Goal: Information Seeking & Learning: Learn about a topic

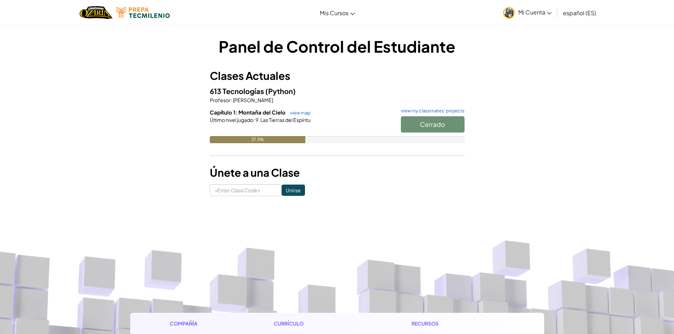
click at [419, 118] on div "Cerrado" at bounding box center [429, 126] width 71 height 20
click at [417, 125] on div "Cerrado" at bounding box center [429, 126] width 71 height 20
click at [407, 125] on div "Cerrado" at bounding box center [429, 126] width 71 height 20
click at [436, 111] on link "view my classmates' projects" at bounding box center [430, 111] width 67 height 5
click at [339, 131] on div at bounding box center [337, 129] width 255 height 13
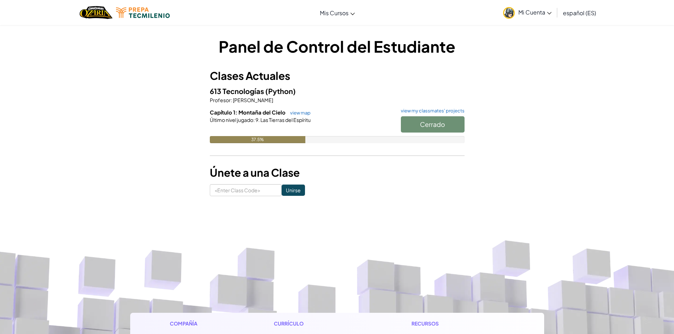
click at [420, 44] on h1 "Panel de Control del Estudiante" at bounding box center [337, 46] width 255 height 22
click at [445, 125] on button "Start" at bounding box center [433, 124] width 64 height 16
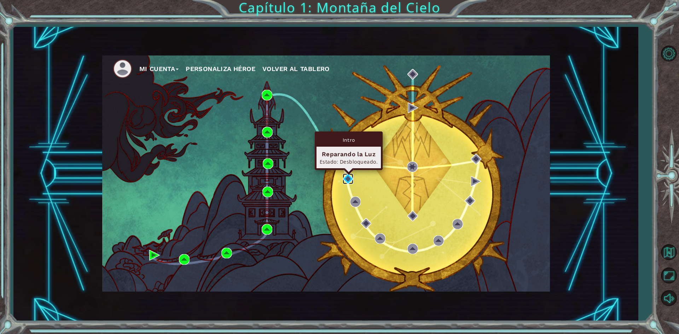
click at [350, 178] on img at bounding box center [348, 179] width 11 height 11
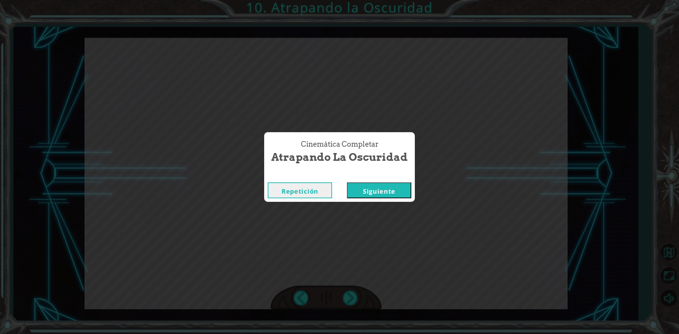
click at [397, 183] on button "Siguiente" at bounding box center [379, 191] width 64 height 16
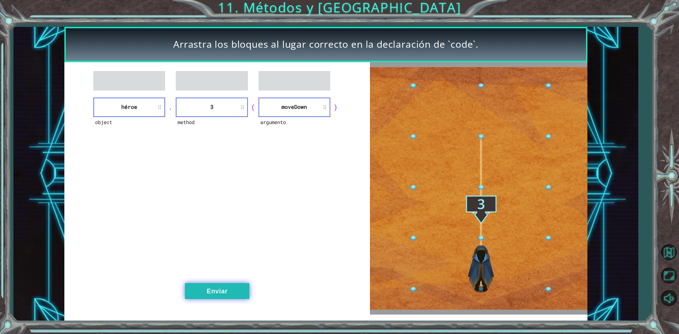
click at [238, 295] on button "Enviar" at bounding box center [217, 291] width 64 height 16
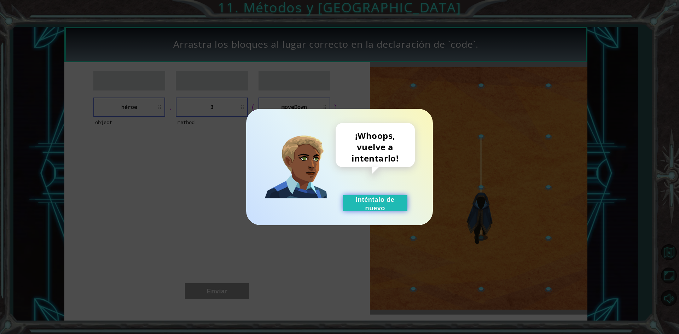
click at [369, 205] on button "Inténtalo de nuevo" at bounding box center [375, 203] width 64 height 16
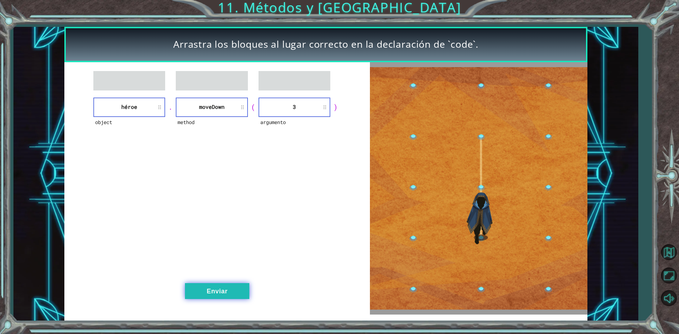
click at [213, 295] on button "Enviar" at bounding box center [217, 291] width 64 height 16
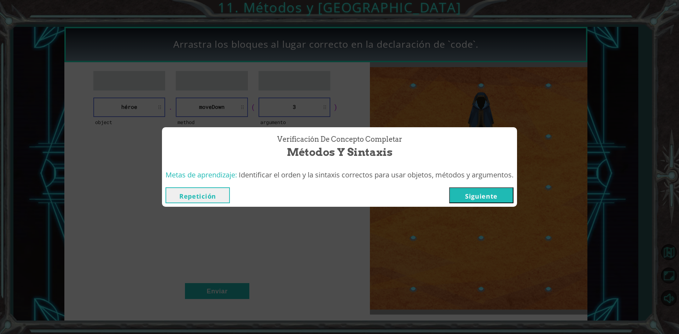
click at [478, 196] on button "Siguiente" at bounding box center [481, 196] width 64 height 16
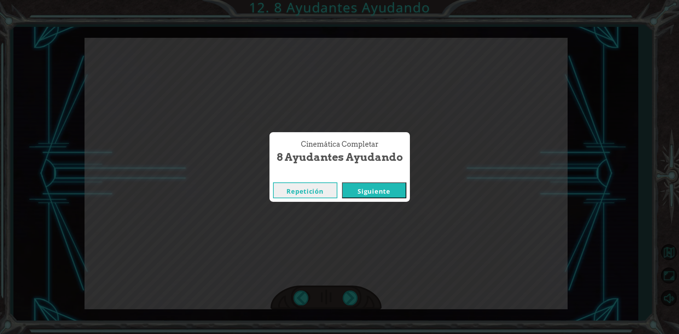
click at [365, 187] on button "Siguiente" at bounding box center [374, 191] width 64 height 16
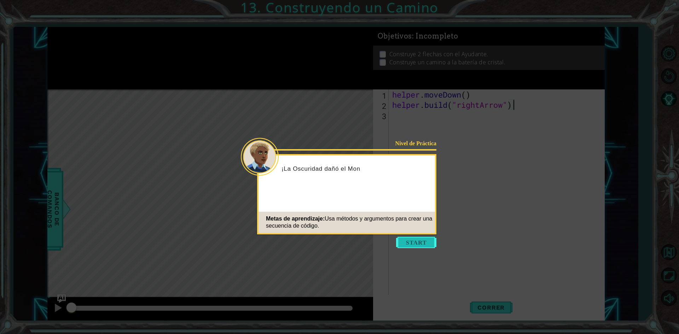
click at [402, 240] on button "Start" at bounding box center [416, 242] width 40 height 11
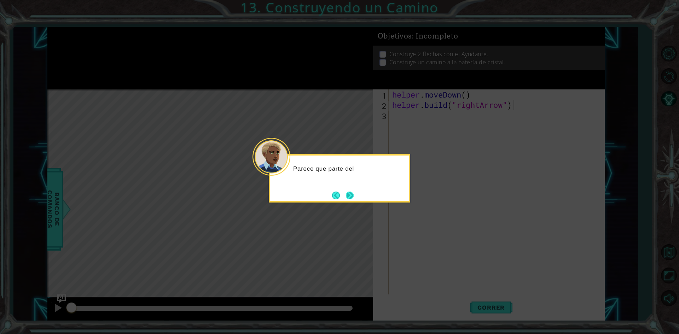
click at [350, 197] on button "Next" at bounding box center [350, 196] width 8 height 8
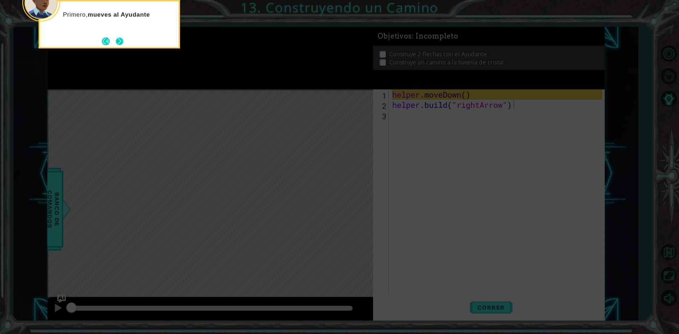
click at [123, 44] on button "Next" at bounding box center [120, 42] width 8 height 8
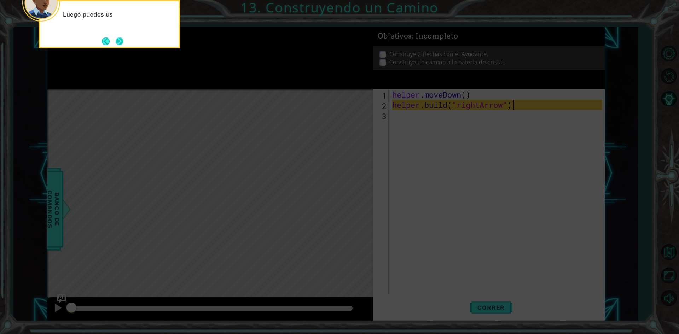
click at [116, 44] on button "Next" at bounding box center [120, 42] width 8 height 8
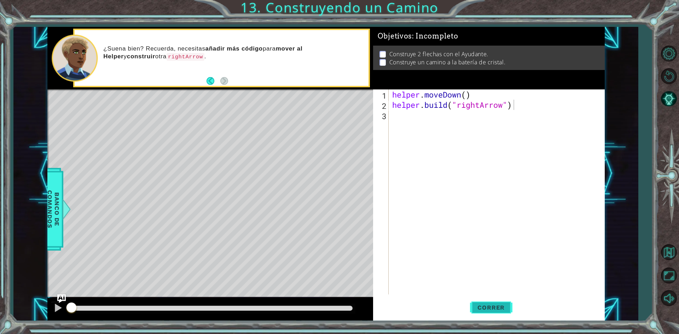
click at [491, 310] on span "Correr" at bounding box center [491, 307] width 41 height 7
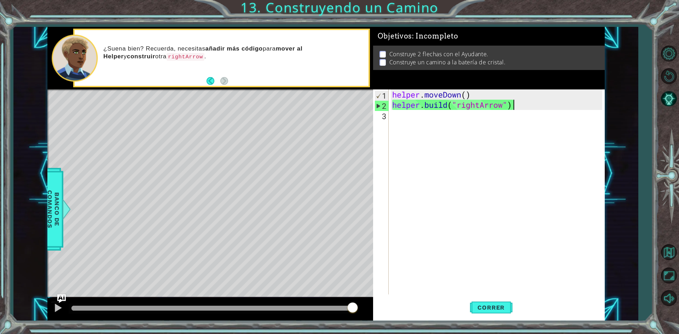
drag, startPoint x: 222, startPoint y: 309, endPoint x: 380, endPoint y: 317, distance: 158.0
click at [380, 317] on div "1 ההההההההההההההההההההההההההההההההההההההההההההההההההההההההההההההההההההההההההההה…" at bounding box center [326, 174] width 558 height 294
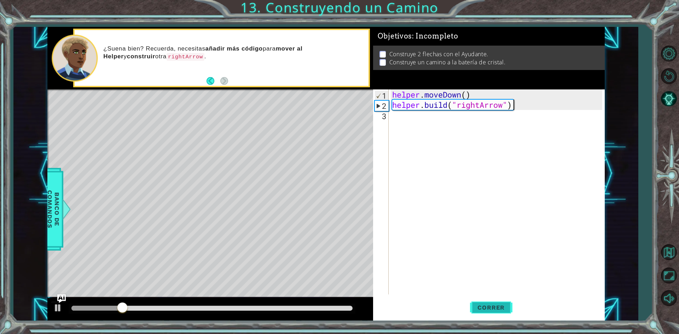
click at [474, 308] on span "Correr" at bounding box center [491, 307] width 41 height 7
click at [58, 303] on img "Ask AI" at bounding box center [61, 298] width 9 height 9
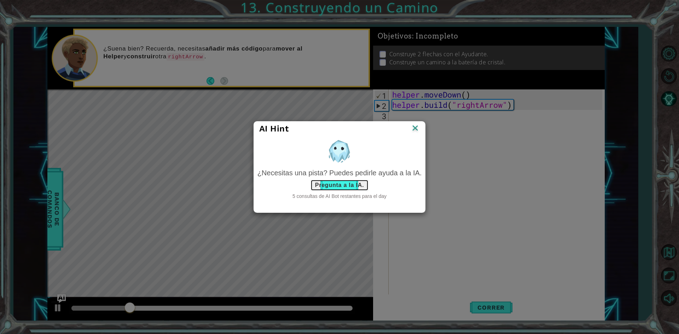
click at [331, 188] on button "Pregunta a la IA." at bounding box center [340, 185] width 58 height 11
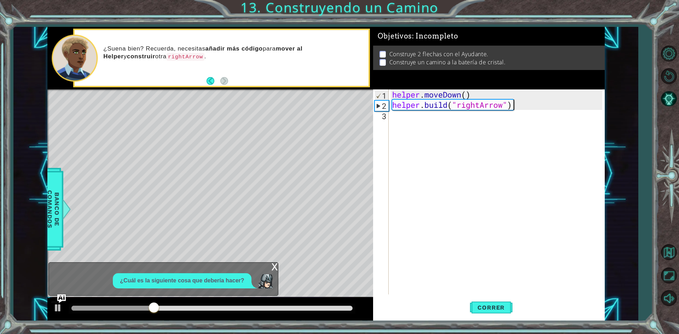
click at [272, 266] on div "x" at bounding box center [275, 266] width 6 height 7
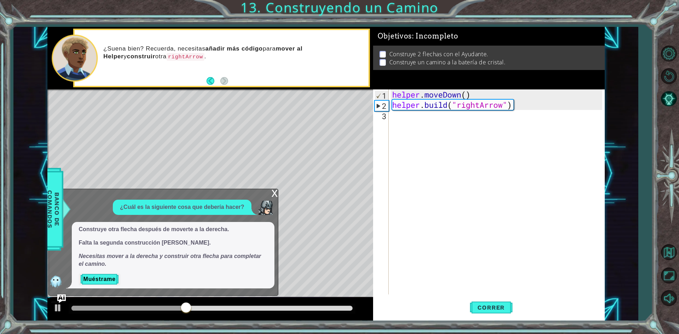
click at [274, 196] on div "x" at bounding box center [275, 192] width 6 height 7
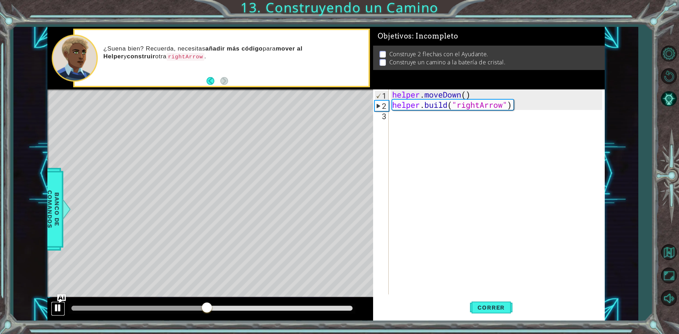
click at [60, 307] on div at bounding box center [57, 308] width 9 height 9
click at [399, 118] on div "helper . moveDown ( ) helper . build ( "rightArrow" )" at bounding box center [498, 203] width 215 height 226
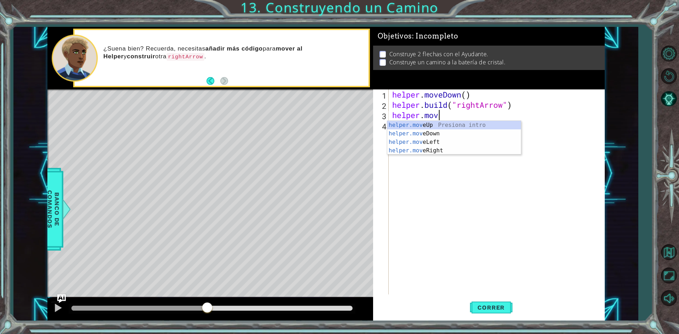
scroll to position [0, 2]
click at [448, 149] on div "helper.move Up Presiona intro helper.move Down Presiona intro helper.move Left …" at bounding box center [454, 146] width 134 height 51
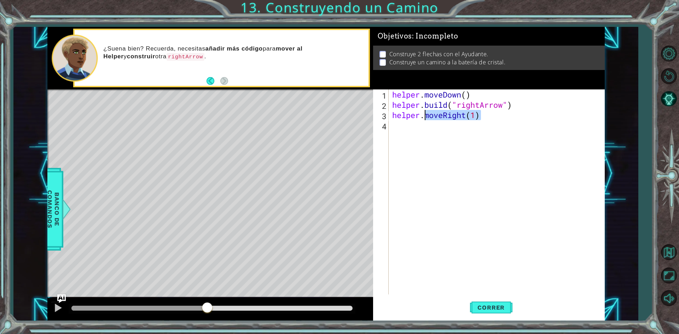
drag, startPoint x: 499, startPoint y: 117, endPoint x: 425, endPoint y: 117, distance: 73.9
click at [425, 117] on div "helper . moveDown ( ) helper . build ( "rightArrow" ) helper . moveRight ( 1 )" at bounding box center [498, 203] width 215 height 226
click at [499, 314] on button "Correr" at bounding box center [491, 308] width 42 height 23
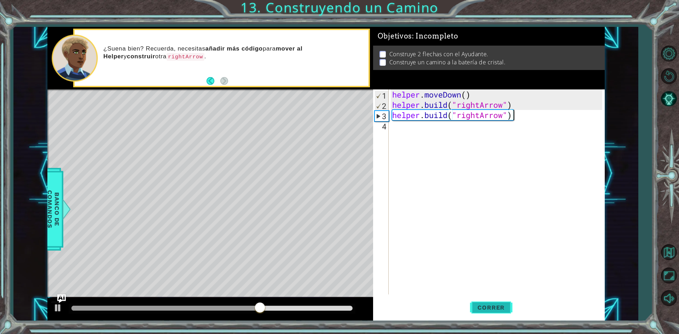
click at [499, 314] on button "Correr" at bounding box center [491, 308] width 42 height 23
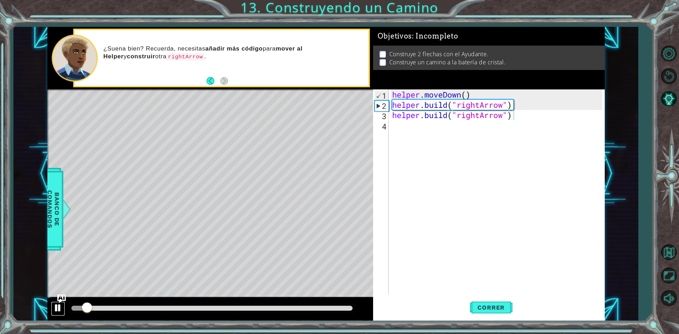
click at [60, 312] on div at bounding box center [57, 308] width 9 height 9
drag, startPoint x: 518, startPoint y: 117, endPoint x: 425, endPoint y: 116, distance: 93.8
click at [425, 116] on div "helper . moveDown ( ) helper . build ( "rightArrow" ) helper . build ( "rightAr…" at bounding box center [498, 203] width 215 height 226
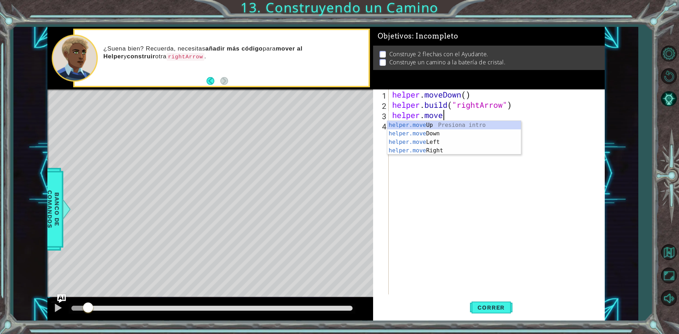
scroll to position [0, 2]
click at [432, 128] on div "helper.moveR ight Presiona intro" at bounding box center [454, 133] width 134 height 25
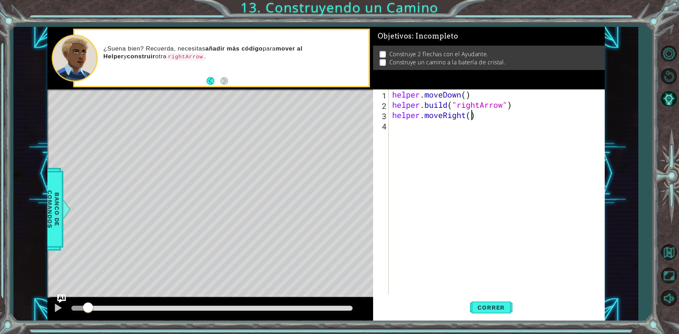
type textarea "helper.moveRight(3)"
click at [466, 136] on div "" rightArrow" Presiona intro" at bounding box center [515, 143] width 134 height 25
type textarea "helper.build("rightArrow")"
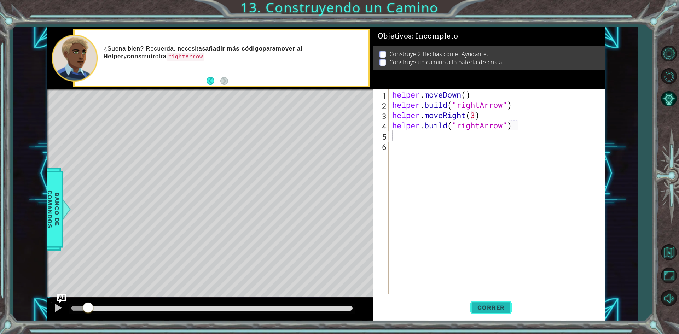
click at [503, 315] on button "Correr" at bounding box center [491, 308] width 42 height 23
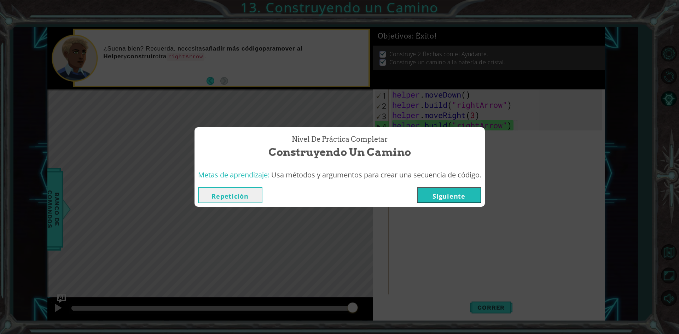
click at [426, 203] on button "Siguiente" at bounding box center [449, 196] width 64 height 16
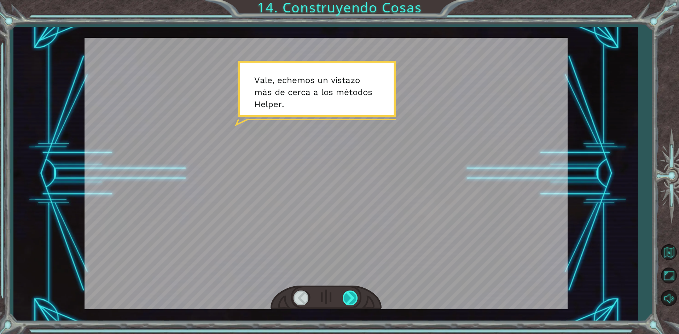
click at [343, 298] on div at bounding box center [351, 298] width 16 height 15
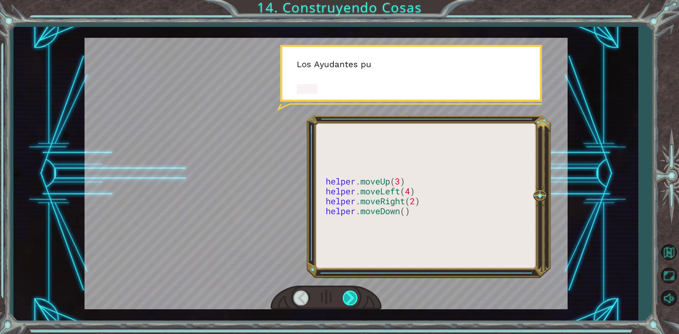
click at [343, 298] on div at bounding box center [351, 298] width 16 height 15
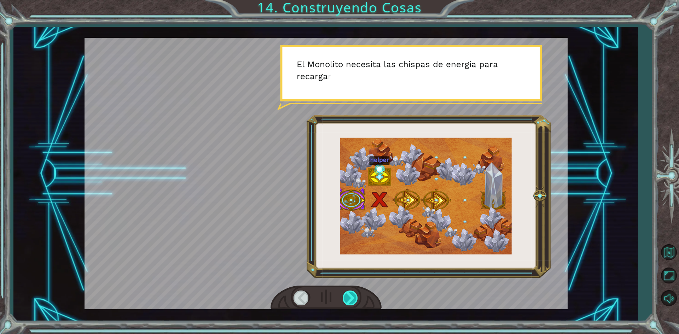
click at [343, 298] on div at bounding box center [351, 298] width 16 height 15
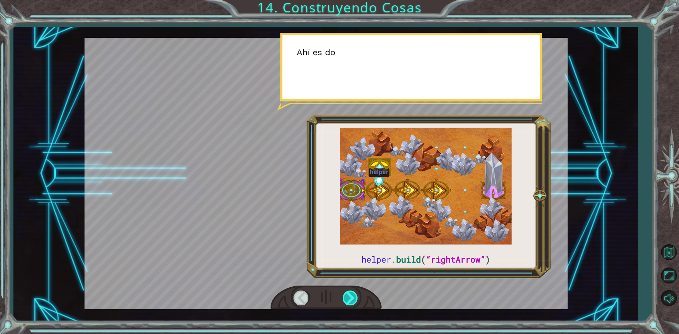
click at [343, 298] on div at bounding box center [351, 298] width 16 height 15
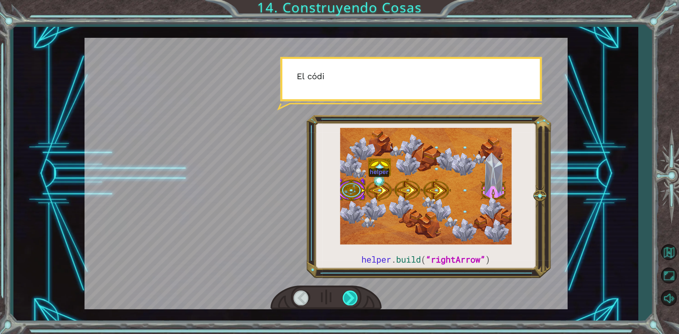
click at [343, 298] on div at bounding box center [351, 298] width 16 height 15
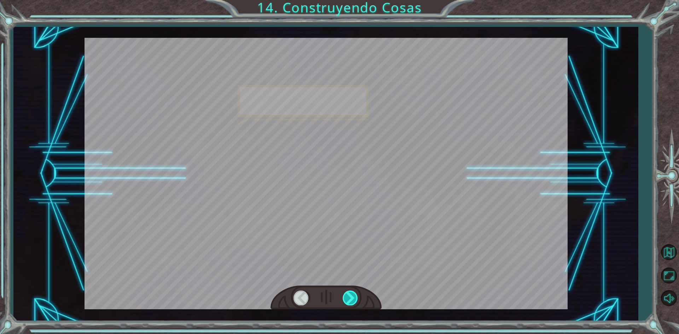
click at [343, 298] on div at bounding box center [351, 298] width 16 height 15
click at [343, 0] on div "helper . build ( “rightArrow” ) V a l e , e c h e m o s u n v i s t a z o m á s…" at bounding box center [339, 0] width 679 height 0
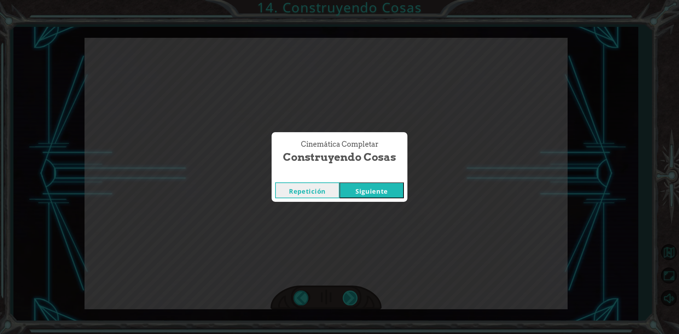
click at [343, 298] on div "Cinemática Completar Construyendo Cosas Repetición Siguiente" at bounding box center [339, 167] width 679 height 334
click at [372, 190] on button "Siguiente" at bounding box center [372, 191] width 64 height 16
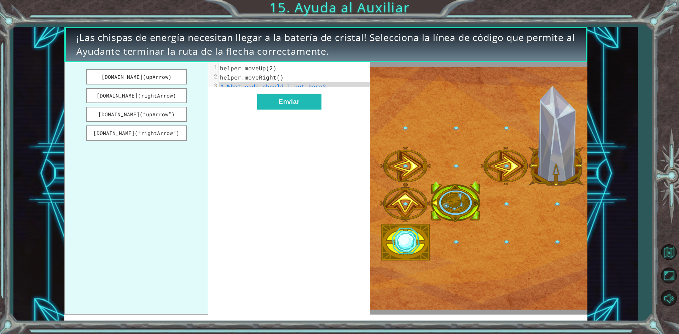
click at [310, 193] on div "xxxxxxxxxx 3 1 helper.moveUp(2) 2 helper.moveRight() 3 # What code should I put…" at bounding box center [288, 188] width 161 height 253
drag, startPoint x: 110, startPoint y: 78, endPoint x: 196, endPoint y: 110, distance: 91.5
click at [196, 110] on ul "helper.build(upArrow) helper.build(rightArrow) helper.build(“upArrow”) helper.b…" at bounding box center [136, 188] width 144 height 253
click at [165, 73] on button "helper.build(upArrow)" at bounding box center [136, 76] width 100 height 15
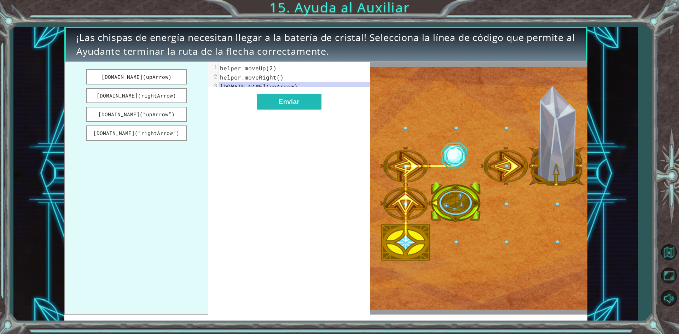
click at [263, 78] on span "helper.moveRight()" at bounding box center [252, 77] width 64 height 7
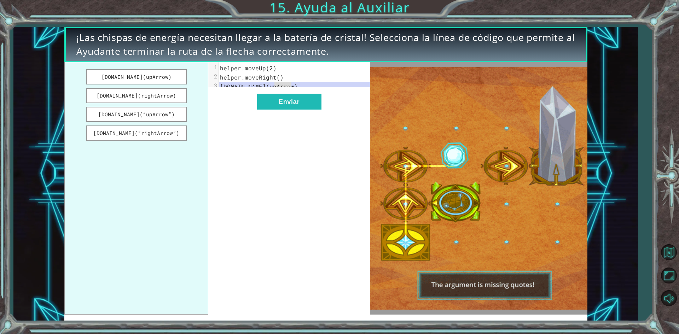
drag, startPoint x: 299, startPoint y: 87, endPoint x: 275, endPoint y: 87, distance: 24.8
click at [275, 87] on pre "helper.build(upArrow)" at bounding box center [297, 86] width 156 height 9
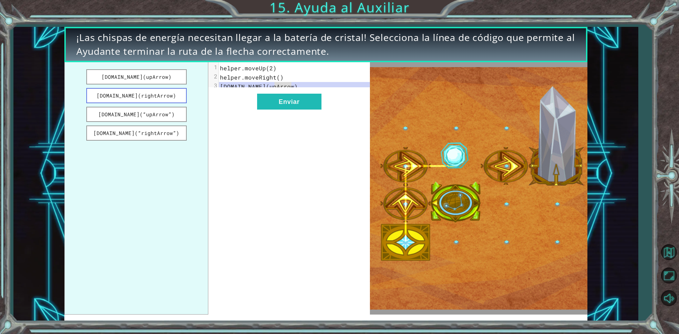
click at [175, 92] on button "helper.build(rightArrow)" at bounding box center [136, 95] width 100 height 15
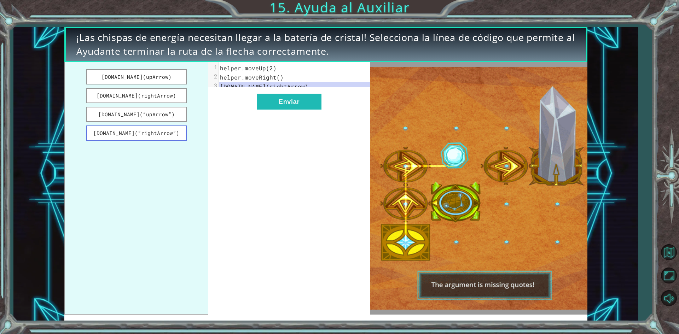
click at [158, 135] on button "helper.build(“rightArrow”)" at bounding box center [136, 133] width 100 height 15
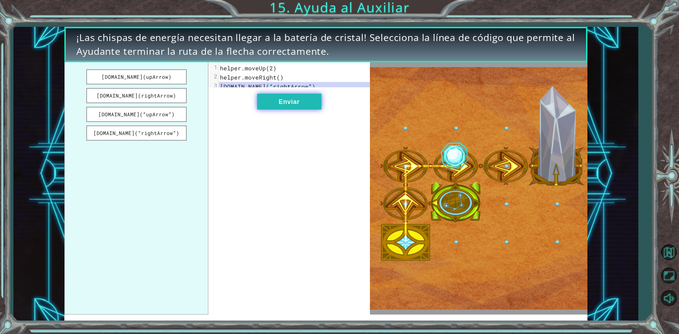
click at [282, 110] on button "Enviar" at bounding box center [289, 102] width 64 height 16
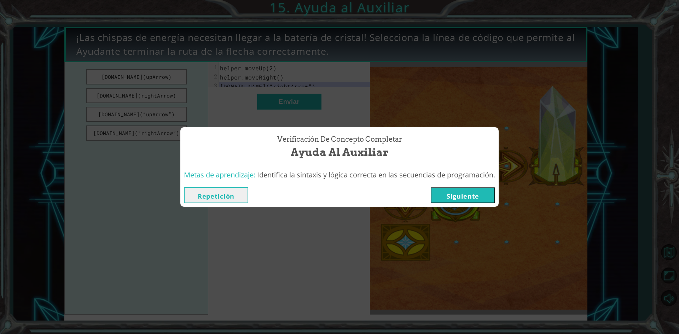
click at [441, 195] on button "Siguiente" at bounding box center [463, 196] width 64 height 16
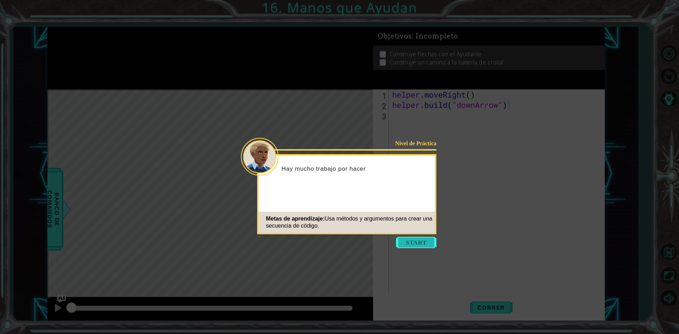
click at [419, 242] on button "Start" at bounding box center [416, 242] width 40 height 11
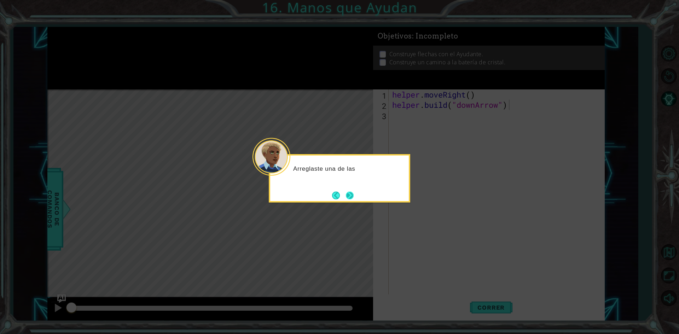
click at [346, 200] on button "Next" at bounding box center [350, 196] width 8 height 8
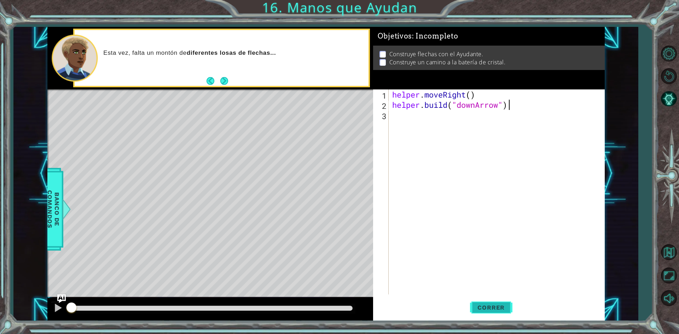
click at [484, 316] on button "Correr" at bounding box center [491, 308] width 42 height 23
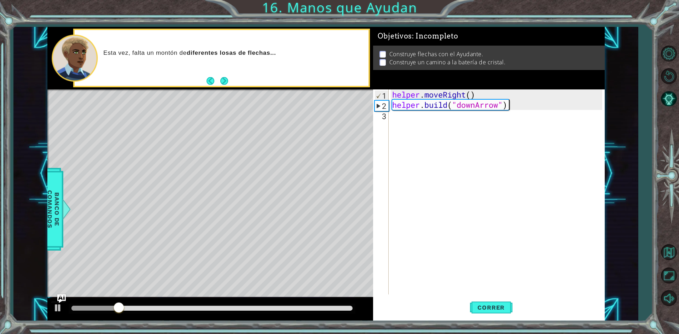
click at [392, 124] on div "helper . moveRight ( ) helper . build ( "downArrow" )" at bounding box center [498, 203] width 215 height 226
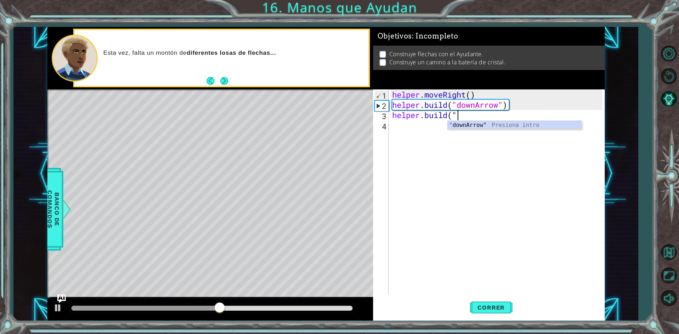
scroll to position [0, 3]
click at [495, 128] on div ""do wnArrow" Presiona intro" at bounding box center [515, 133] width 134 height 25
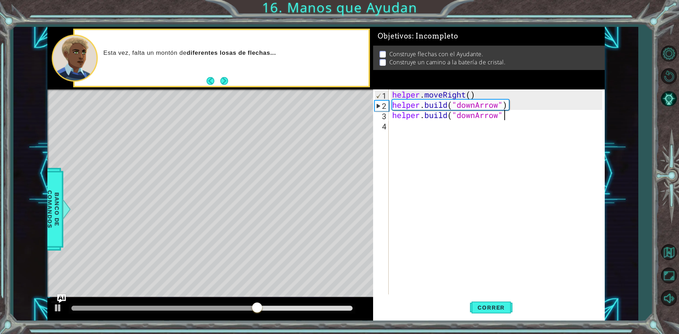
type textarea "helper.build("downArrow")"
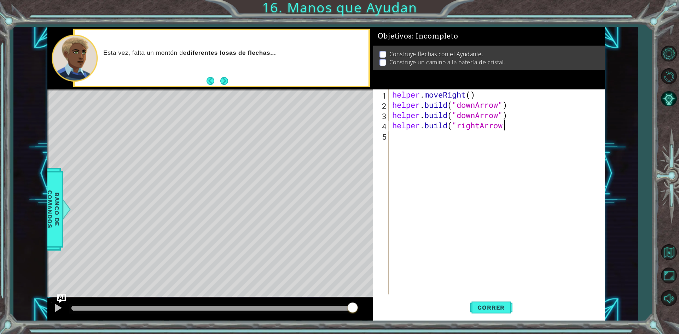
scroll to position [0, 5]
type textarea "helper.build("rightArrow")"
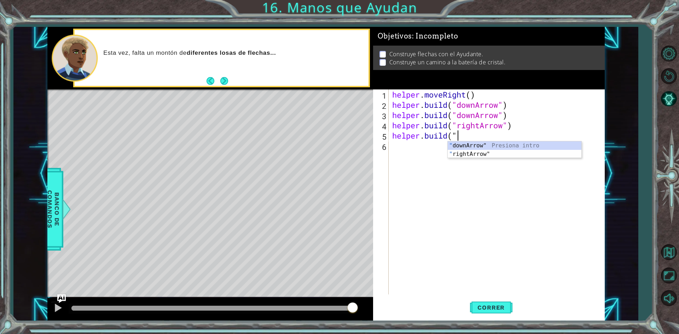
scroll to position [0, 3]
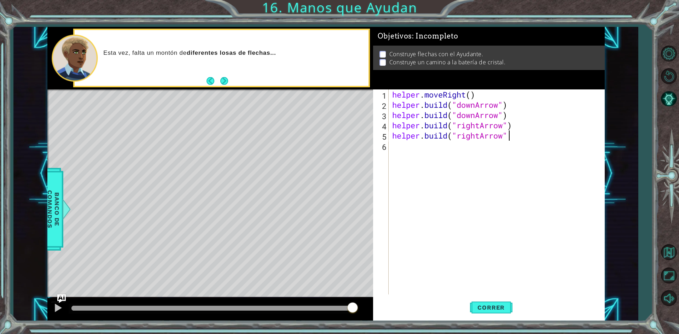
type textarea "helper.build("rightArrow")"
type textarea "helper.build("upArrow")"
click at [485, 309] on span "Correr" at bounding box center [491, 307] width 41 height 7
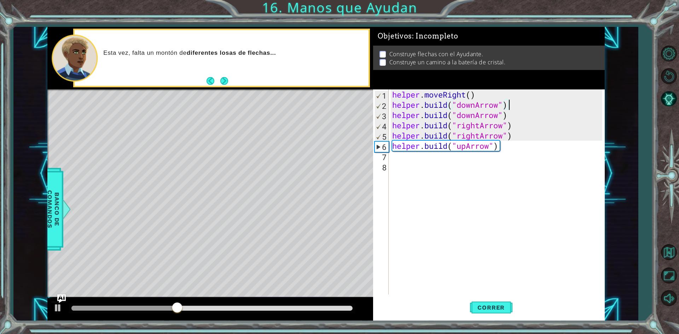
click at [513, 104] on div "helper . moveRight ( ) helper . build ( "downArrow" ) helper . build ( "downArr…" at bounding box center [498, 203] width 215 height 226
type textarea "helper.build("downArrow")"
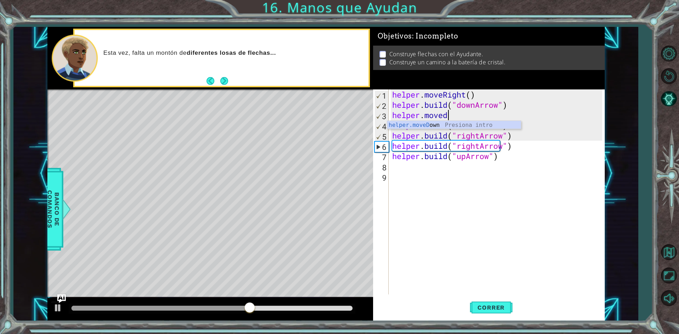
scroll to position [0, 2]
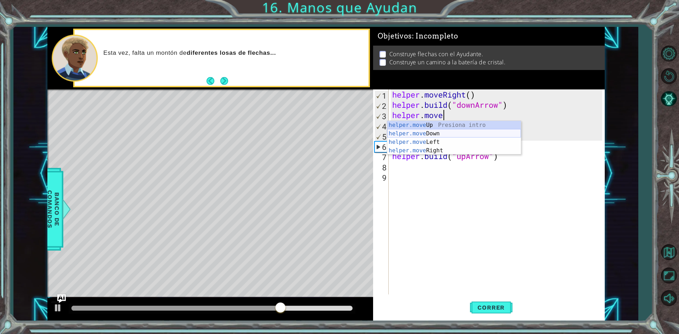
click at [484, 137] on div "helper.move Up Presiona intro helper.move Down Presiona intro helper.move Left …" at bounding box center [454, 146] width 134 height 51
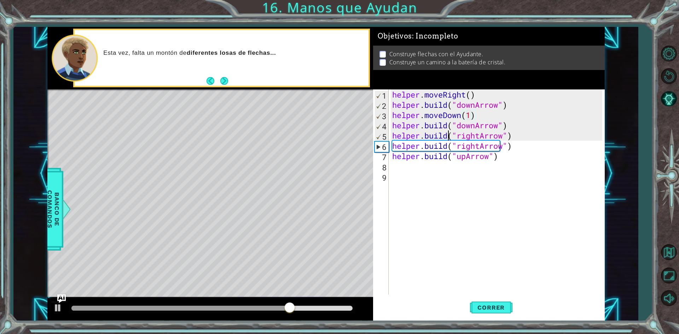
click at [447, 131] on div "helper . moveRight ( ) helper . build ( "downArrow" ) helper . moveDown ( 1 ) h…" at bounding box center [498, 203] width 215 height 226
click at [512, 130] on div "helper . moveRight ( ) helper . build ( "downArrow" ) helper . moveDown ( 1 ) h…" at bounding box center [498, 203] width 215 height 226
type textarea "helper.build("downArrow")"
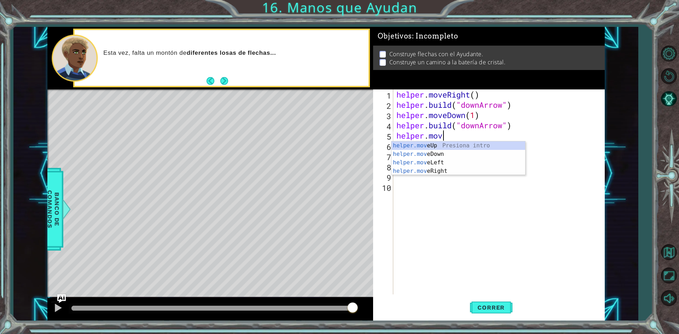
scroll to position [0, 2]
click at [470, 171] on div "helper.move Up Presiona intro helper.move Down Presiona intro helper.move Left …" at bounding box center [459, 167] width 134 height 51
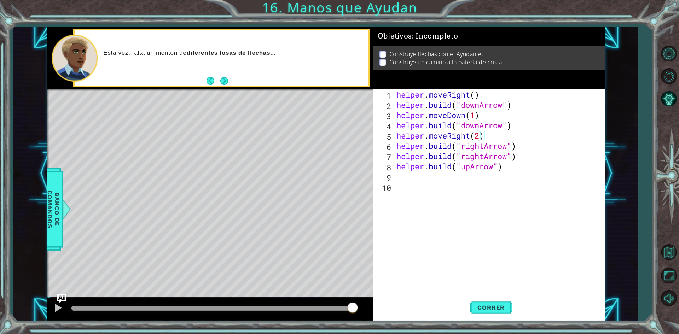
scroll to position [0, 4]
click at [518, 149] on div "helper . moveRight ( ) helper . build ( "downArrow" ) helper . moveDown ( 1 ) h…" at bounding box center [500, 203] width 211 height 226
type textarea "helper.build("rightArrow")"
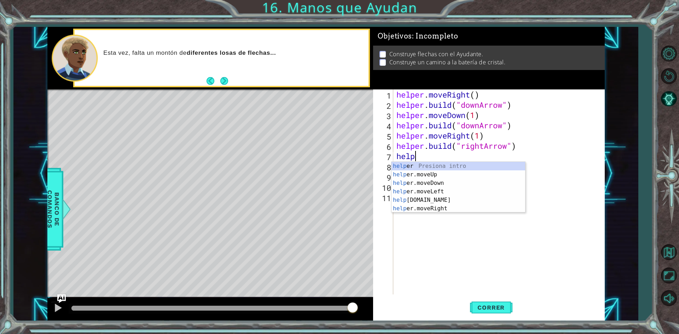
scroll to position [0, 1]
click at [471, 199] on div "helper Presiona intro helper .moveUp Presiona intro helper .moveDown Presiona i…" at bounding box center [459, 196] width 134 height 68
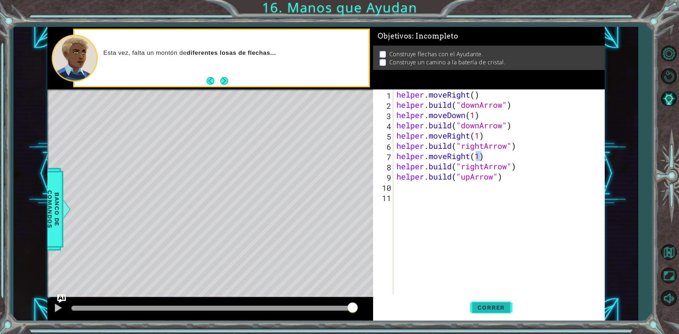
click at [503, 300] on button "Correr" at bounding box center [491, 308] width 42 height 23
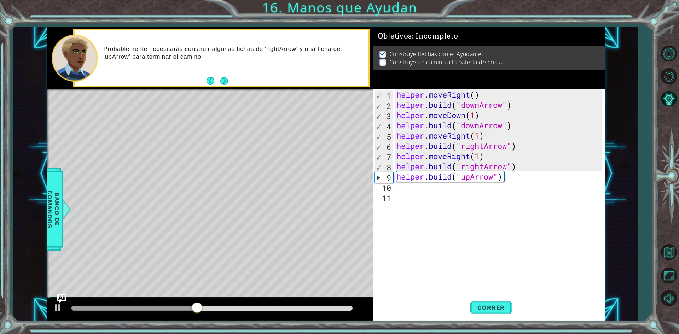
click at [482, 167] on div "helper . moveRight ( ) helper . build ( "downArrow" ) helper . moveDown ( 1 ) h…" at bounding box center [500, 203] width 211 height 226
drag, startPoint x: 522, startPoint y: 179, endPoint x: 398, endPoint y: 178, distance: 123.5
click at [398, 178] on div "helper . moveRight ( ) helper . build ( "downArrow" ) helper . moveDown ( 1 ) h…" at bounding box center [500, 203] width 211 height 226
type textarea "helper.build("upArrow")"
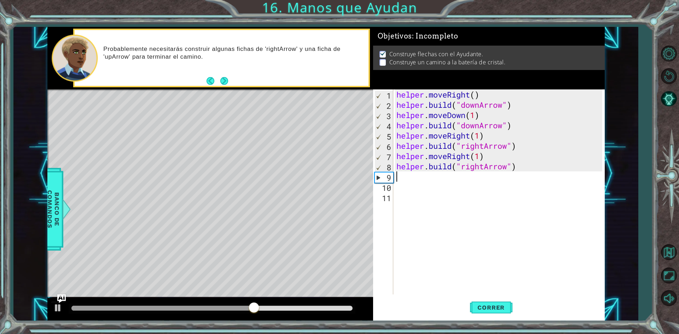
click at [482, 167] on div "helper . moveRight ( ) helper . build ( "downArrow" ) helper . moveDown ( 1 ) h…" at bounding box center [500, 203] width 211 height 226
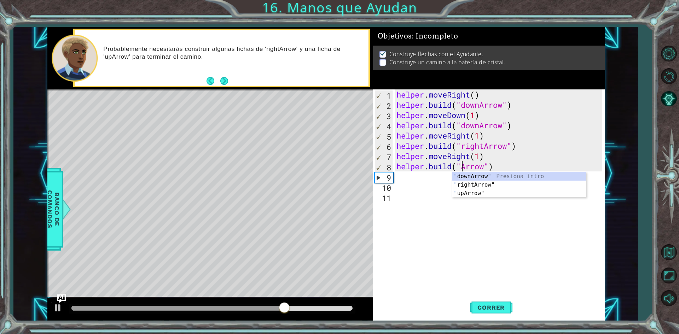
scroll to position [0, 3]
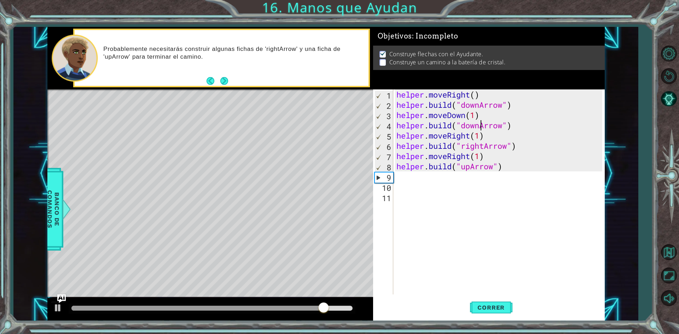
click at [480, 126] on div "helper . moveRight ( ) helper . build ( "downArrow" ) helper . moveDown ( 1 ) h…" at bounding box center [500, 203] width 211 height 226
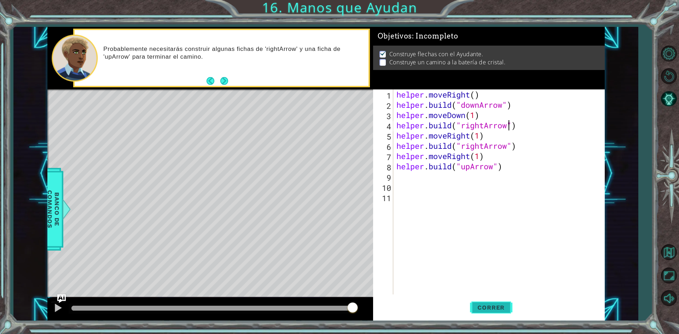
type textarea "helper.build("rightArrow")"
click at [489, 306] on span "Correr" at bounding box center [491, 307] width 41 height 7
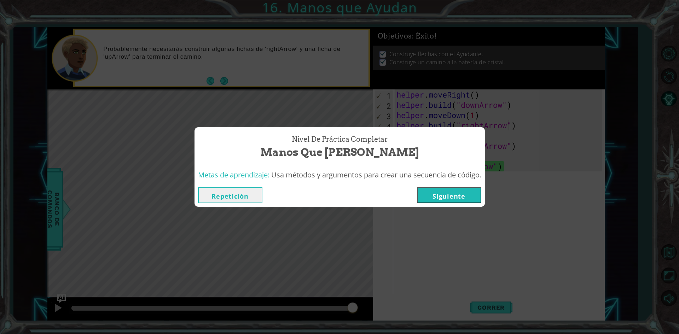
click at [467, 197] on button "Siguiente" at bounding box center [449, 196] width 64 height 16
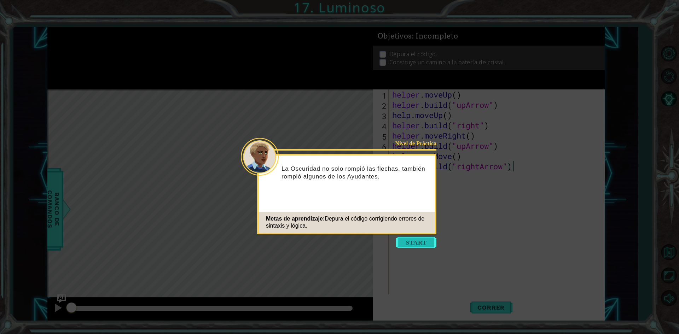
click at [409, 242] on button "Start" at bounding box center [416, 242] width 40 height 11
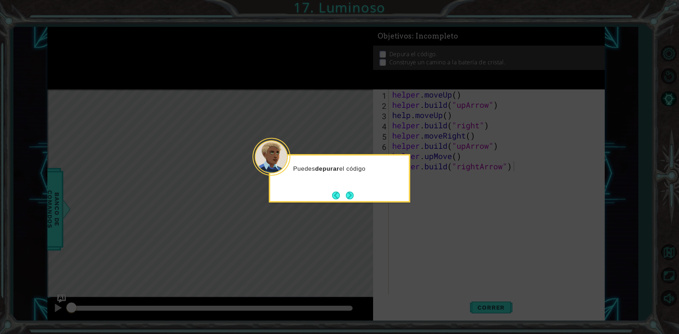
click at [360, 201] on div "Puedes depurar el código" at bounding box center [340, 178] width 142 height 48
click at [351, 200] on button "Next" at bounding box center [350, 196] width 8 height 8
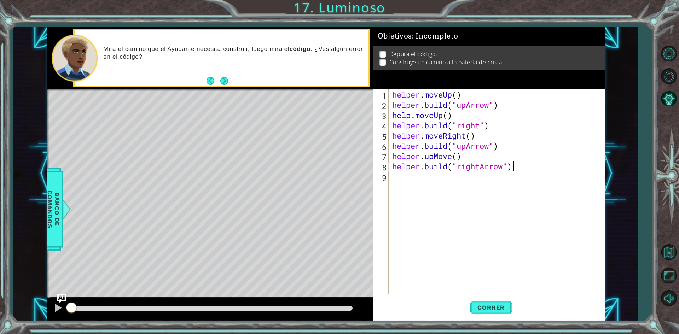
click at [457, 95] on div "helper . moveUp ( ) helper . build ( "upArrow" ) help . moveUp ( ) helper . bui…" at bounding box center [498, 203] width 215 height 226
click at [448, 116] on div "helper . moveUp ( 1 ) helper . build ( "upArrow" ) help . moveUp ( ) helper . b…" at bounding box center [498, 203] width 215 height 226
click at [471, 135] on div "helper . moveUp ( 1 ) helper . build ( "upArrow" ) help . moveUp ( 1 ) helper .…" at bounding box center [498, 203] width 215 height 226
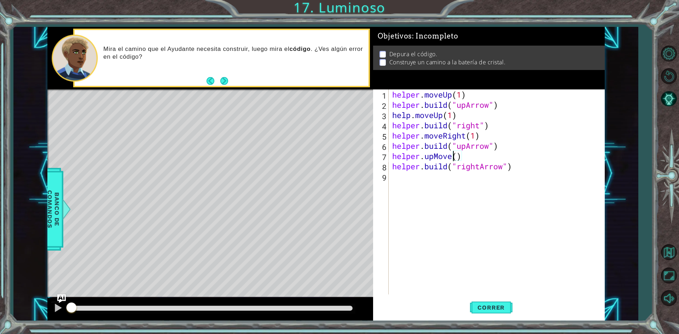
click at [454, 159] on div "helper . moveUp ( 1 ) helper . build ( "upArrow" ) help . moveUp ( 1 ) helper .…" at bounding box center [498, 203] width 215 height 226
click at [456, 157] on div "helper . moveUp ( 1 ) helper . build ( "upArrow" ) help . moveUp ( 1 ) helper .…" at bounding box center [498, 203] width 215 height 226
click at [488, 311] on span "Correr" at bounding box center [491, 307] width 41 height 7
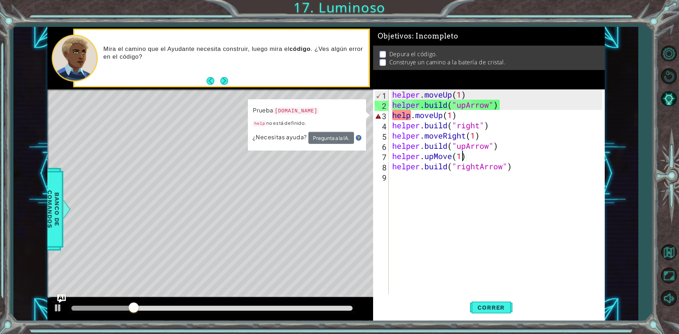
click at [410, 114] on div "helper . moveUp ( 1 ) helper . build ( "upArrow" ) help . moveUp ( 1 ) helper .…" at bounding box center [498, 203] width 215 height 226
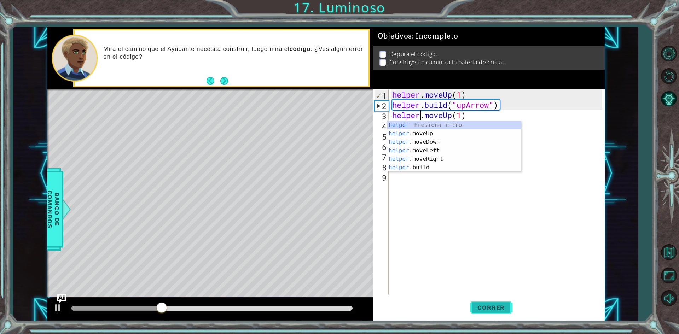
click at [488, 310] on span "Correr" at bounding box center [491, 307] width 41 height 7
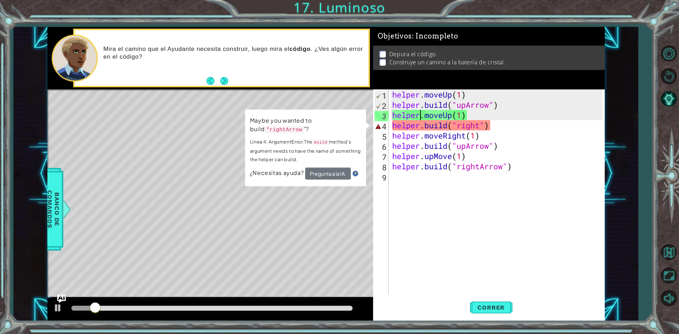
click at [457, 126] on div "helper . moveUp ( 1 ) helper . build ( "upArrow" ) helper . moveUp ( 1 ) helper…" at bounding box center [498, 203] width 215 height 226
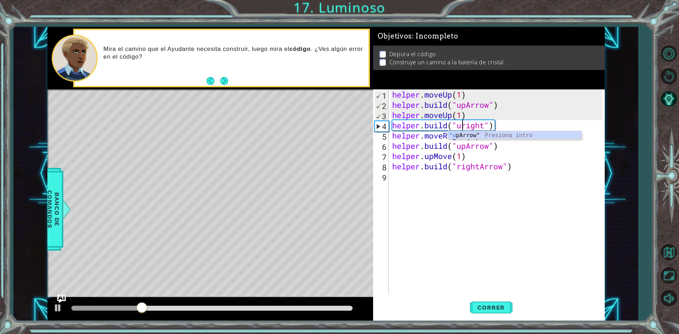
scroll to position [0, 3]
click at [481, 137] on div ""up Arrow" Presiona intro" at bounding box center [515, 143] width 134 height 25
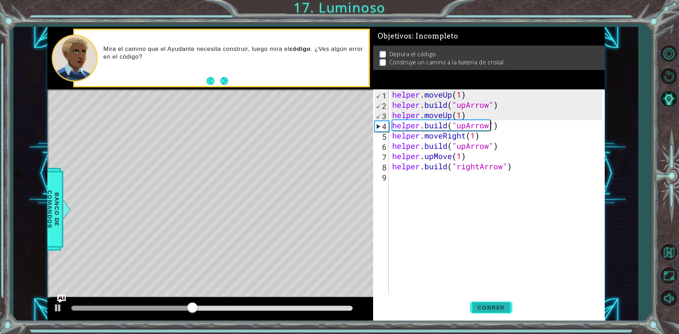
click at [487, 312] on button "Correr" at bounding box center [491, 308] width 42 height 23
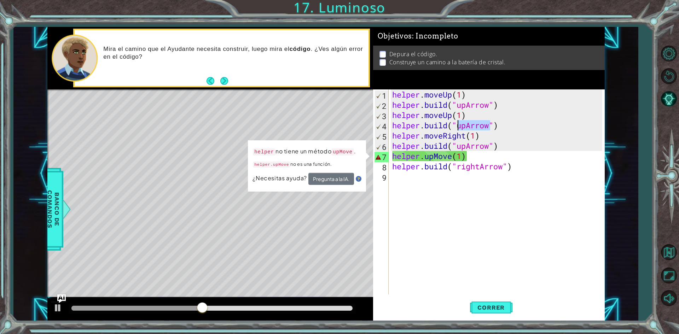
drag, startPoint x: 492, startPoint y: 129, endPoint x: 456, endPoint y: 128, distance: 36.1
click at [456, 128] on div "helper . moveUp ( 1 ) helper . build ( "upArrow" ) helper . moveUp ( 1 ) helper…" at bounding box center [498, 203] width 215 height 226
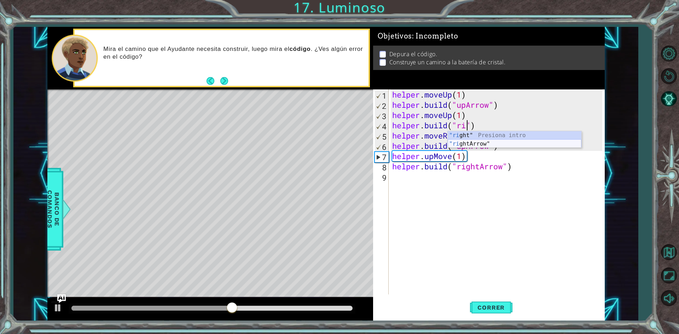
click at [465, 141] on div ""ri ght" Presiona intro "ri ghtArrow" Presiona intro" at bounding box center [515, 148] width 134 height 34
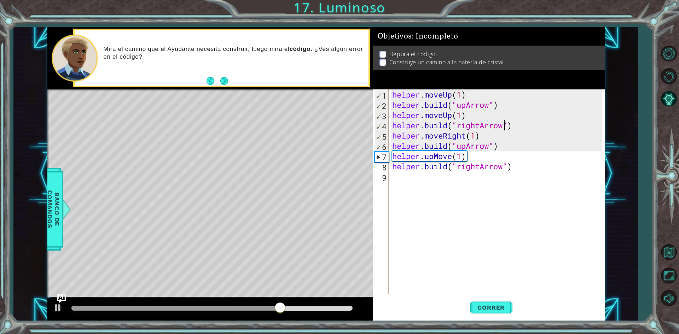
click at [489, 147] on div "helper . moveUp ( 1 ) helper . build ( "upArrow" ) helper . moveUp ( 1 ) helper…" at bounding box center [498, 203] width 215 height 226
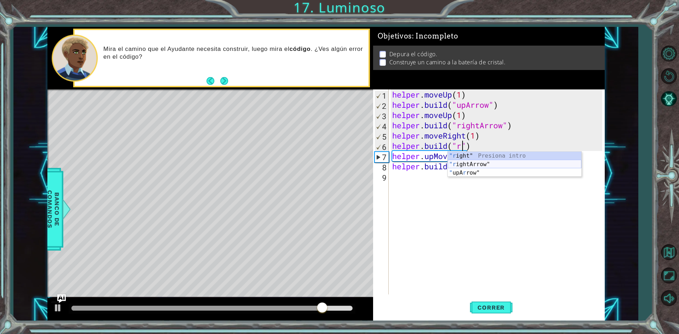
click at [536, 165] on div ""r ight" Presiona intro "r ightArrow" Presiona intro " upA r row" Presiona intro" at bounding box center [515, 173] width 134 height 42
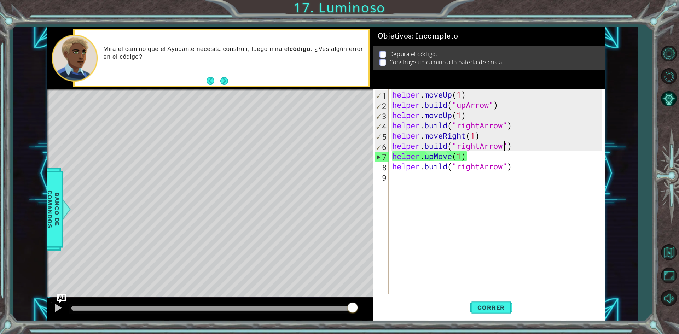
click at [462, 154] on div "helper . moveUp ( 1 ) helper . build ( "upArrow" ) helper . moveUp ( 1 ) helper…" at bounding box center [498, 203] width 215 height 226
click at [469, 158] on div "helper . moveUp ( 1 ) helper . build ( "upArrow" ) helper . moveUp ( 1 ) helper…" at bounding box center [498, 203] width 215 height 226
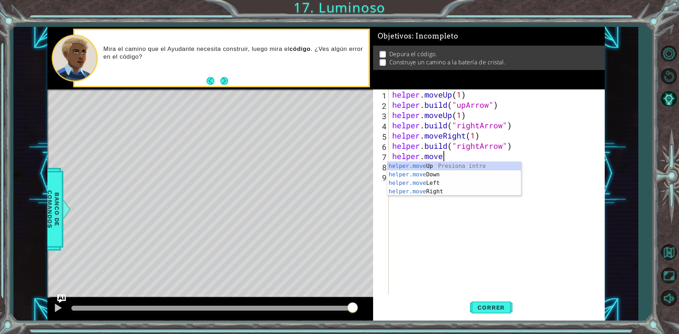
scroll to position [0, 2]
click at [472, 166] on div "helper.moveR ight Presiona intro" at bounding box center [454, 174] width 134 height 25
type textarea "helper.moveRight(1)"
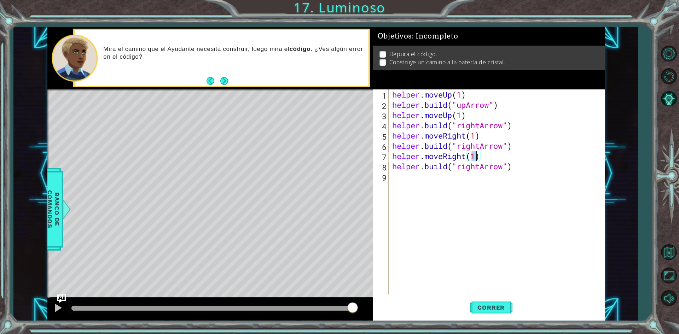
click at [499, 201] on div "helper . moveUp ( 1 ) helper . build ( "upArrow" ) helper . moveUp ( 1 ) helper…" at bounding box center [498, 203] width 215 height 226
click at [493, 312] on button "Correr" at bounding box center [491, 308] width 42 height 23
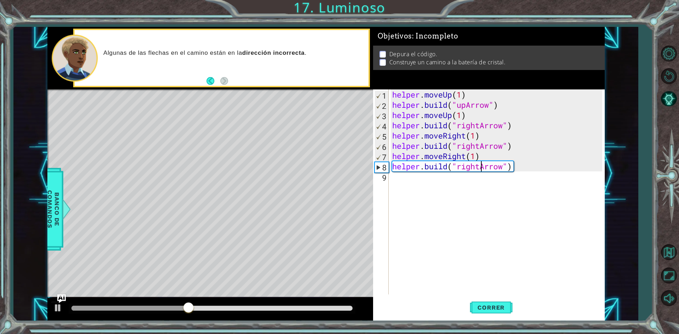
click at [480, 169] on div "helper . moveUp ( 1 ) helper . build ( "upArrow" ) helper . moveUp ( 1 ) helper…" at bounding box center [498, 203] width 215 height 226
type textarea "helper.build("upArrow")"
click at [487, 307] on span "Correr" at bounding box center [491, 307] width 41 height 7
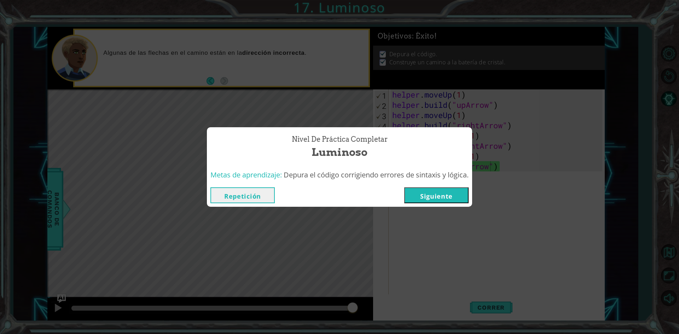
click at [444, 186] on div "Repetición Siguiente" at bounding box center [339, 195] width 265 height 23
click at [439, 194] on button "Siguiente" at bounding box center [436, 196] width 64 height 16
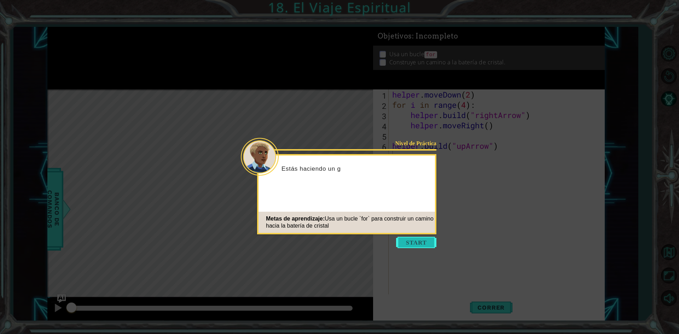
click at [426, 246] on button "Start" at bounding box center [416, 242] width 40 height 11
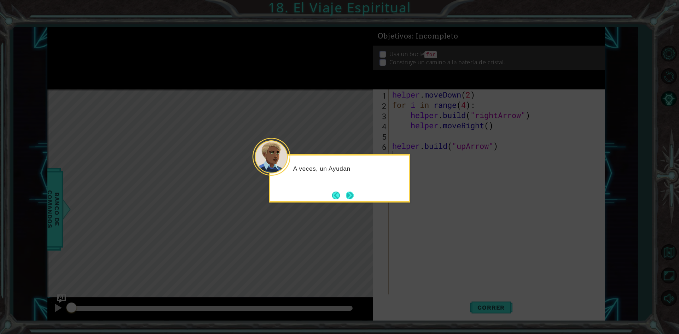
click at [354, 197] on button "Next" at bounding box center [350, 196] width 8 height 8
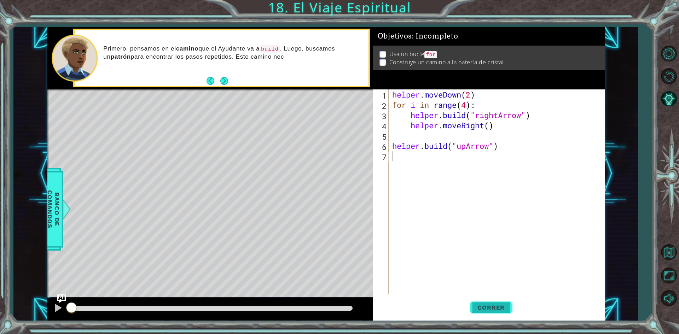
click at [490, 309] on span "Correr" at bounding box center [491, 307] width 41 height 7
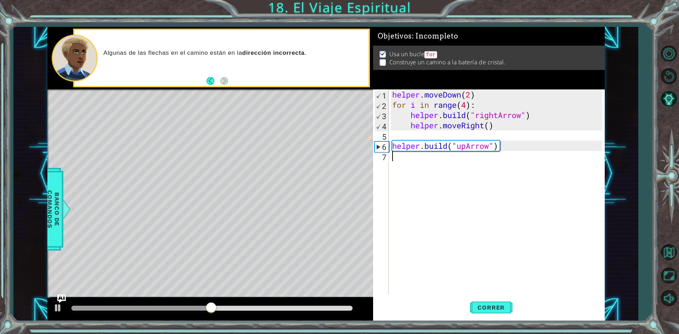
click at [422, 164] on div "helper . moveDown ( 2 ) for i in range ( 4 ) : helper . build ( "rightArrow" ) …" at bounding box center [498, 203] width 215 height 226
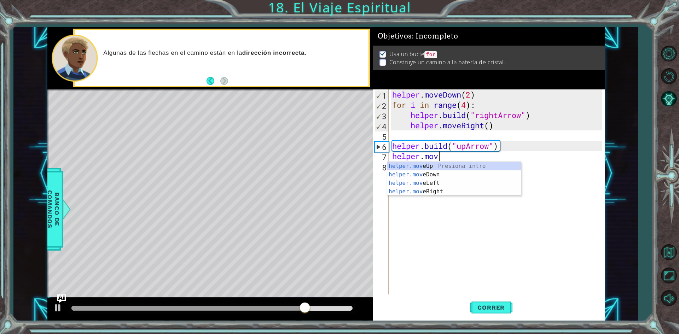
scroll to position [0, 2]
click at [427, 168] on div "helper.move Up Presiona intro helper.move Down Presiona intro helper.move Left …" at bounding box center [454, 187] width 134 height 51
type textarea "helper.moveUp(1)"
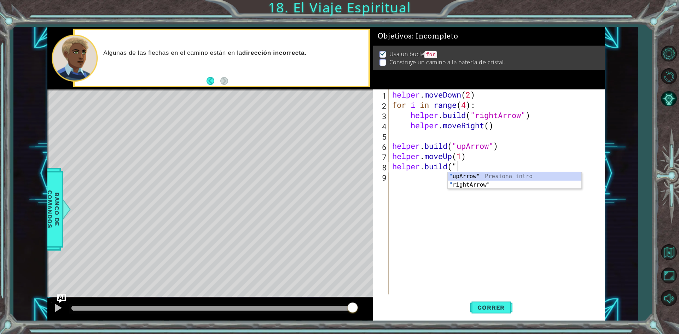
scroll to position [0, 2]
click at [465, 175] on div "" upArrow" Presiona intro " rightArrow" Presiona intro" at bounding box center [515, 189] width 134 height 34
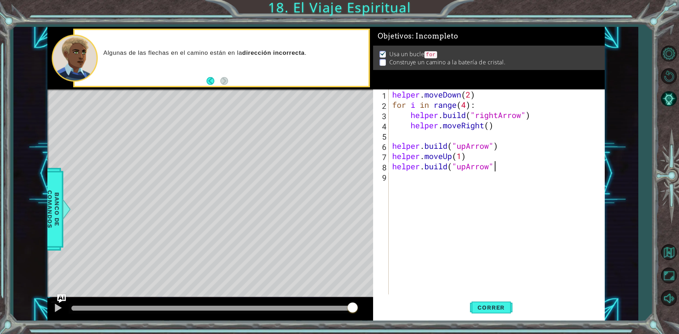
type textarea "helper.build("upArrow")"
click at [479, 310] on span "Correr" at bounding box center [491, 307] width 41 height 7
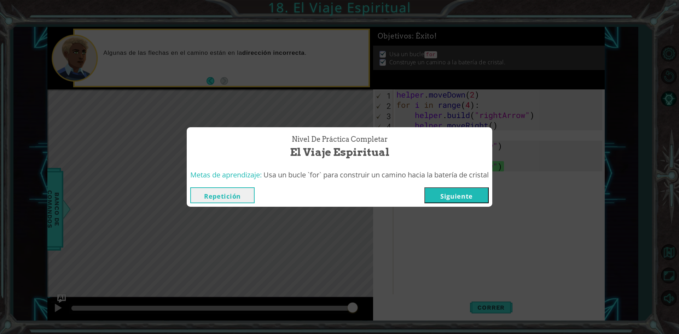
click at [462, 196] on button "Siguiente" at bounding box center [457, 196] width 64 height 16
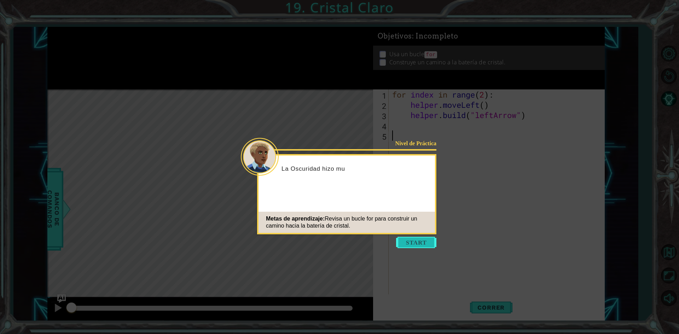
click at [404, 238] on button "Start" at bounding box center [416, 242] width 40 height 11
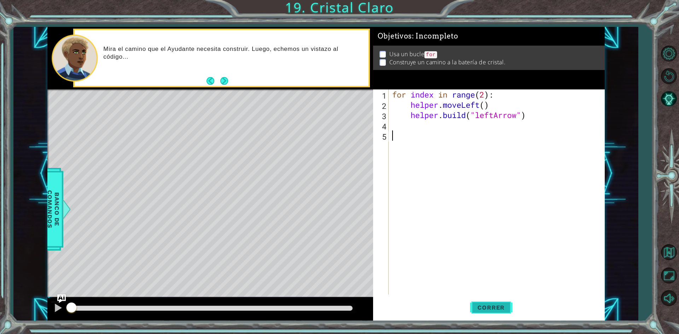
click at [481, 302] on button "Correr" at bounding box center [491, 308] width 42 height 23
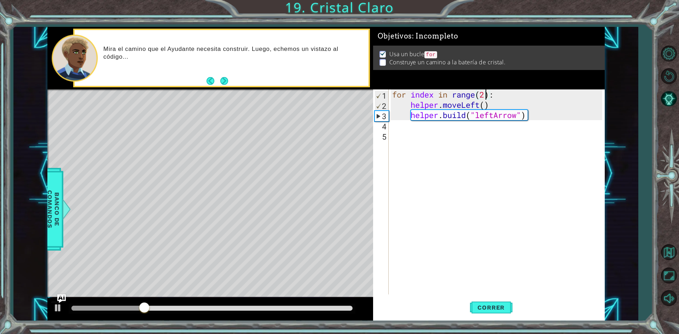
click at [487, 99] on div "for index in range ( 2 ) : helper . moveLeft ( ) helper . build ( "leftArrow" )" at bounding box center [498, 203] width 215 height 226
type textarea "for index in range(4):"
click at [488, 312] on button "Correr" at bounding box center [491, 308] width 42 height 23
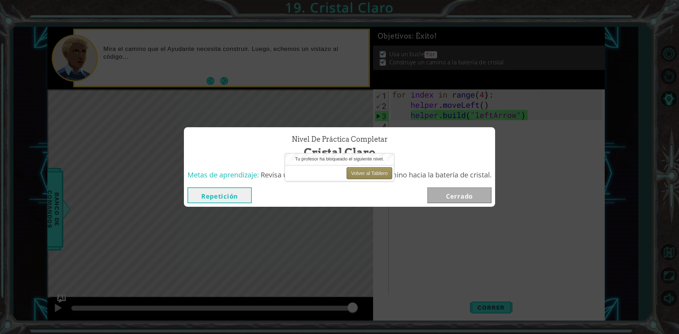
click at [372, 175] on button "Volver al Tablero" at bounding box center [370, 173] width 46 height 12
click at [354, 165] on div "Tu profesor ha bloqueado el siguiente nivel." at bounding box center [339, 160] width 109 height 12
click at [355, 172] on button "Volver al Tablero" at bounding box center [370, 173] width 46 height 12
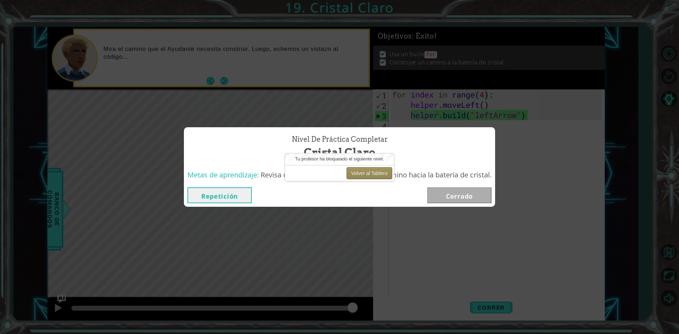
click at [355, 172] on button "Volver al Tablero" at bounding box center [370, 173] width 46 height 12
click at [209, 201] on button "Repetición" at bounding box center [220, 196] width 64 height 16
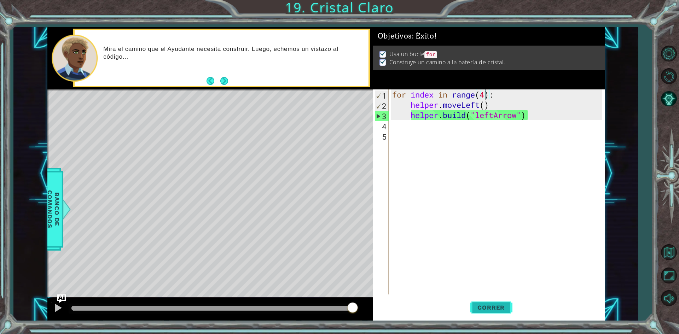
click at [484, 311] on span "Correr" at bounding box center [491, 307] width 41 height 7
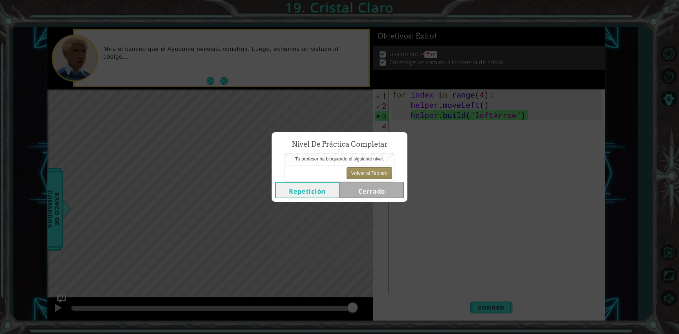
click at [366, 176] on button "Volver al Tablero" at bounding box center [370, 173] width 46 height 12
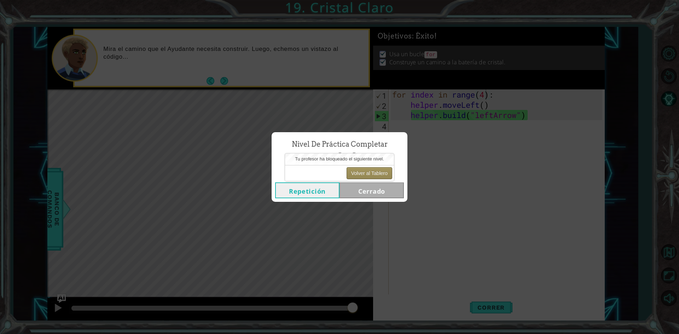
click at [361, 173] on button "Volver al Tablero" at bounding box center [370, 173] width 46 height 12
